Goal: Task Accomplishment & Management: Complete application form

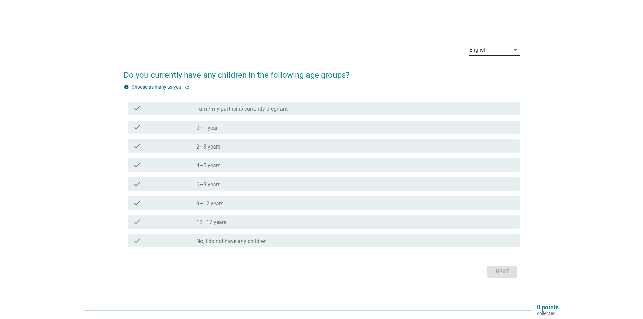
click at [518, 49] on icon "arrow_drop_down" at bounding box center [516, 50] width 8 height 8
click at [480, 74] on div "Bahasa Melayu" at bounding box center [494, 72] width 40 height 8
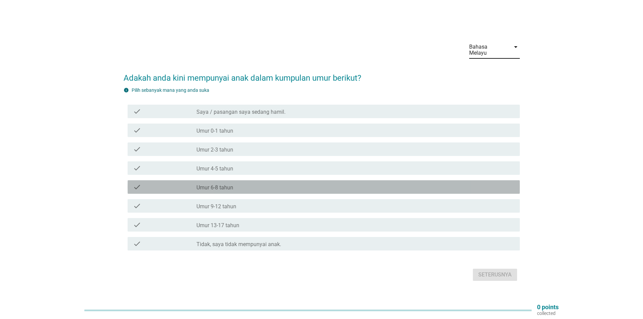
click at [197, 185] on label "Umur 6-8 tahun" at bounding box center [214, 187] width 37 height 7
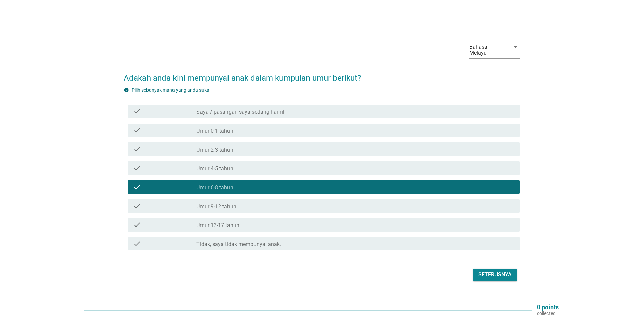
click at [200, 203] on label "Umur 9-12 tahun" at bounding box center [216, 206] width 40 height 7
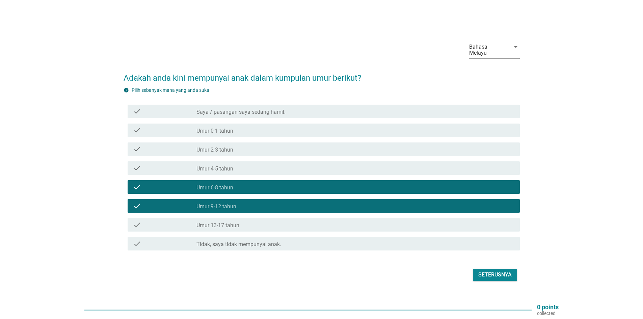
click at [192, 221] on div "check" at bounding box center [164, 225] width 63 height 8
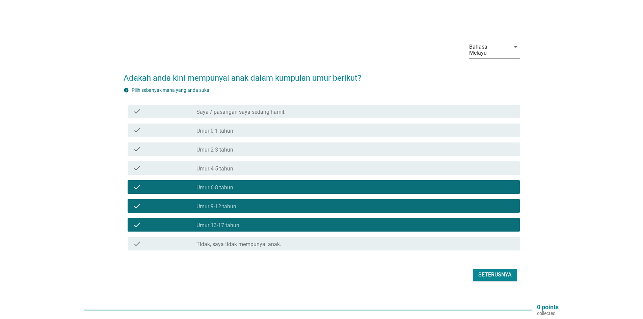
click at [499, 271] on div "Seterusnya" at bounding box center [494, 275] width 33 height 8
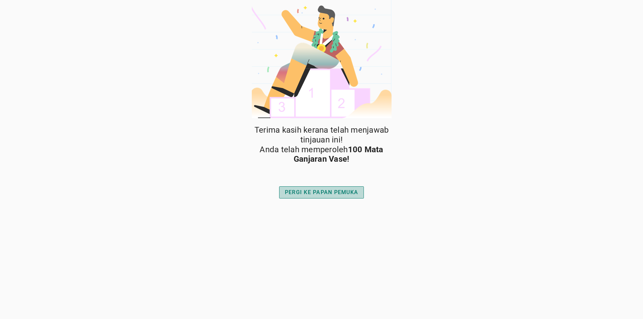
click at [344, 192] on div "PERGI KE PAPAN PEMUKA" at bounding box center [321, 192] width 73 height 8
